Goal: Task Accomplishment & Management: Complete application form

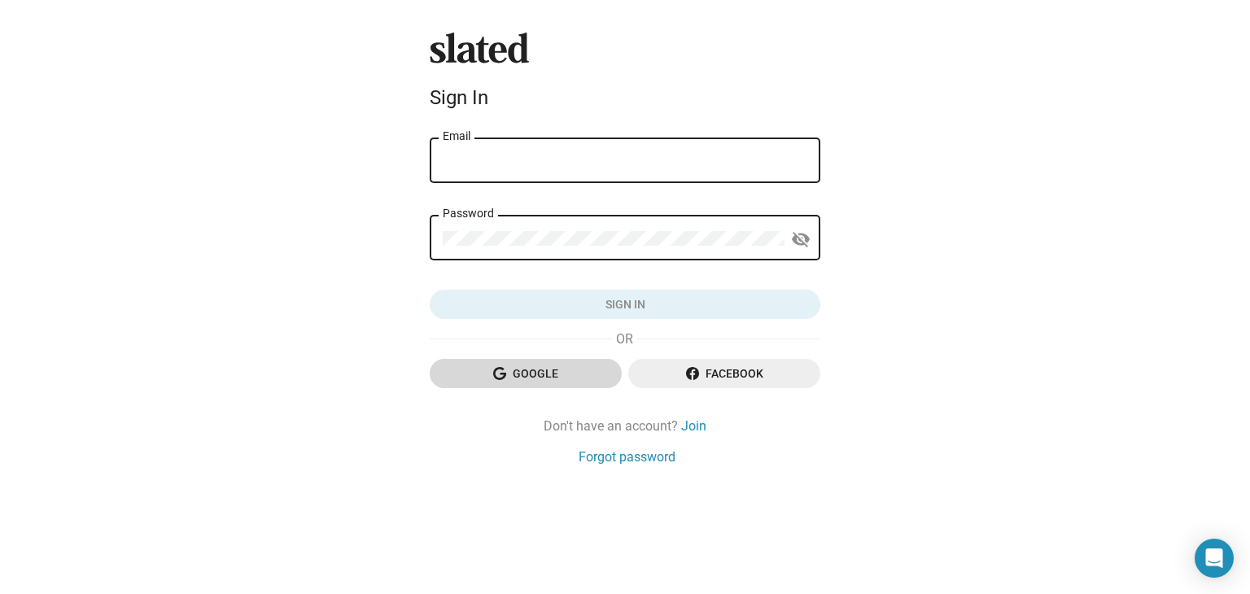
click at [548, 378] on span "Google" at bounding box center [526, 373] width 166 height 29
click at [689, 432] on link "Join" at bounding box center [693, 425] width 25 height 17
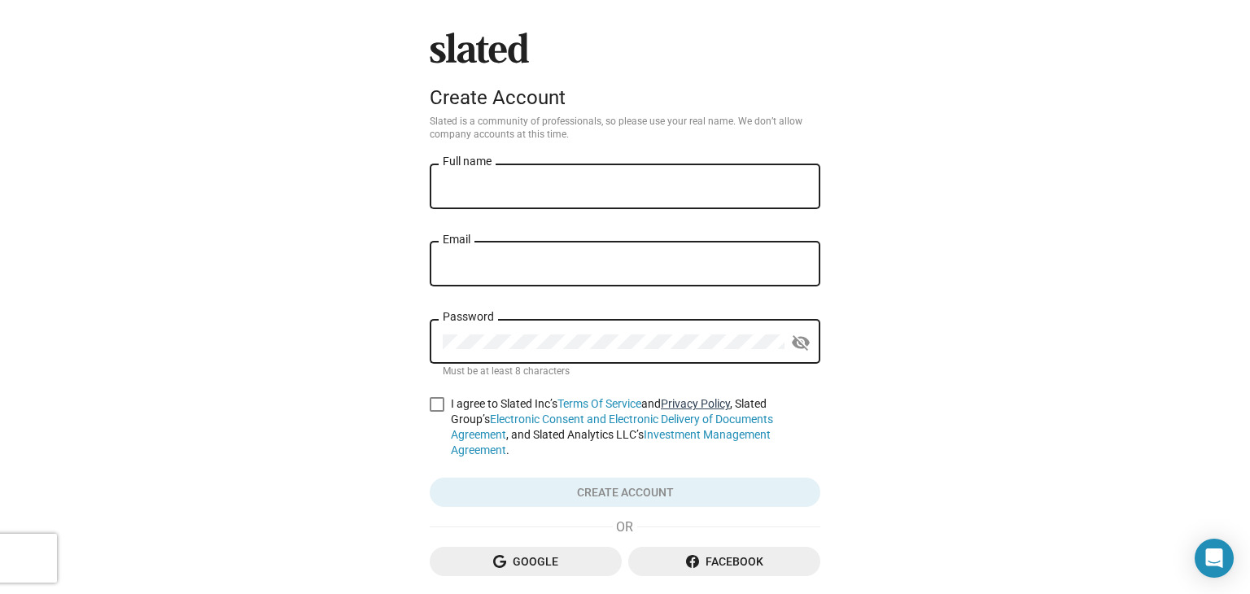
scroll to position [85, 0]
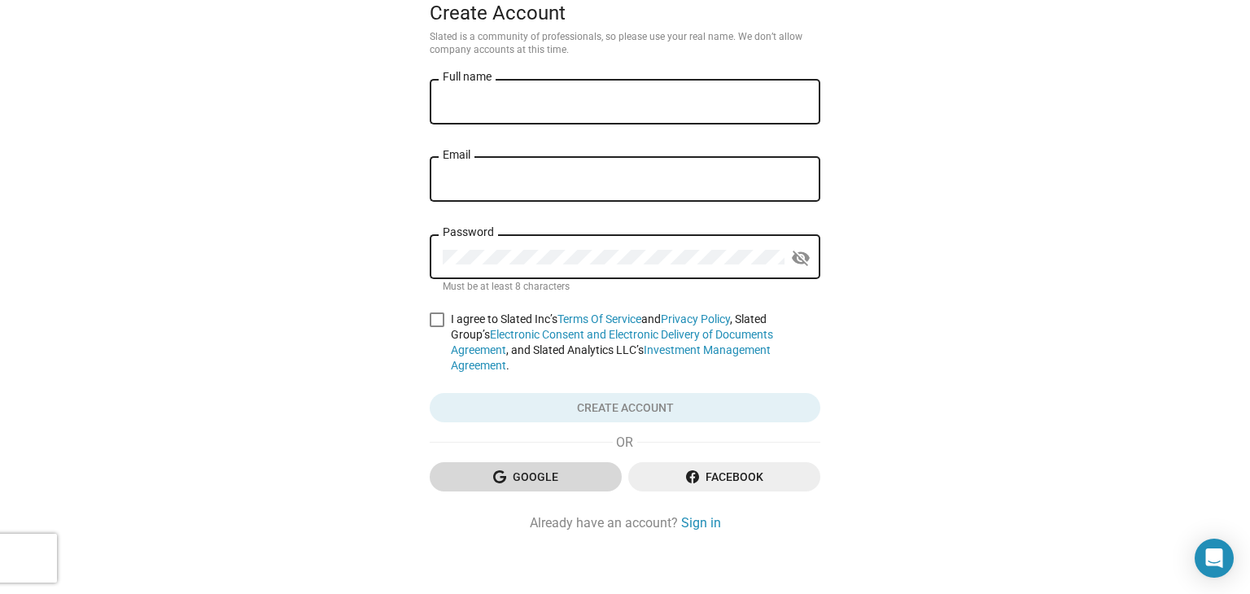
click at [565, 462] on span "Google" at bounding box center [526, 476] width 166 height 29
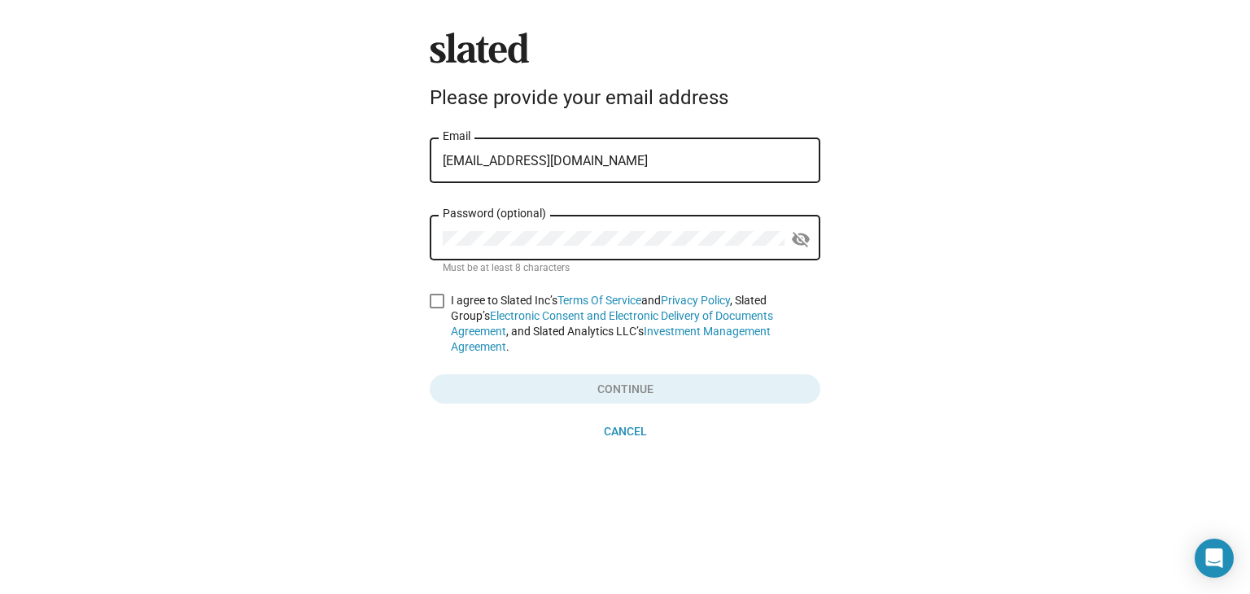
click at [601, 230] on div "Password (optional)" at bounding box center [614, 236] width 342 height 48
click at [440, 308] on span at bounding box center [437, 301] width 15 height 15
click at [437, 309] on input "I agree to Slated Inc’s Terms Of Service and Privacy Policy , Slated Group’s El…" at bounding box center [436, 308] width 1 height 1
checkbox input "true"
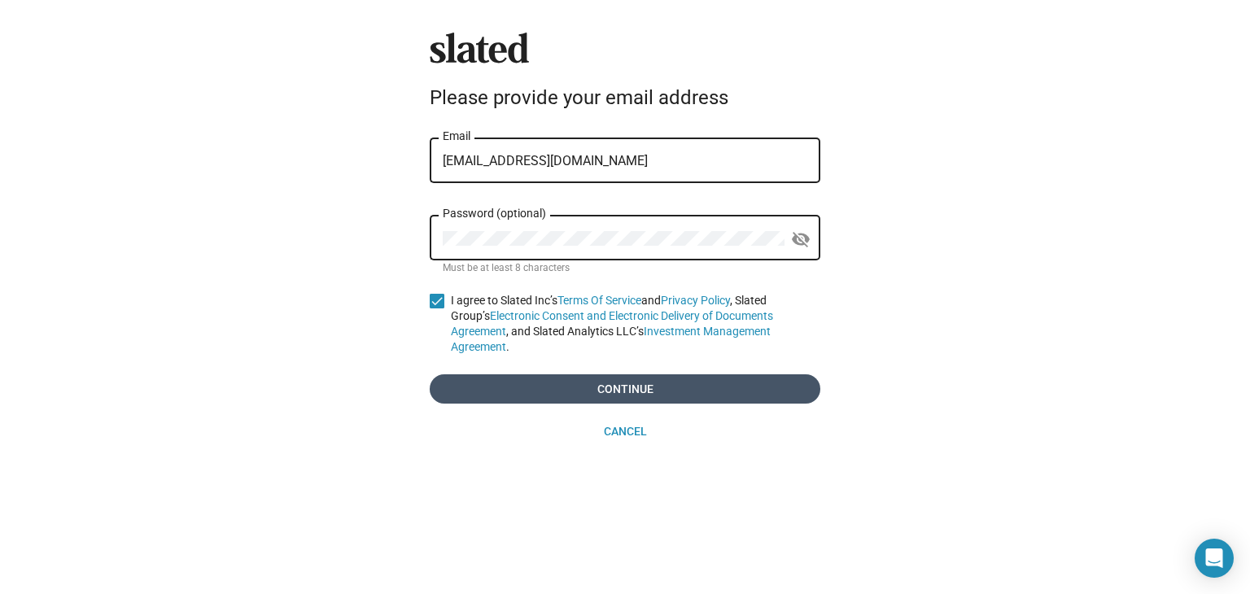
click at [498, 374] on span "Continue" at bounding box center [625, 388] width 365 height 29
